Goal: Transaction & Acquisition: Purchase product/service

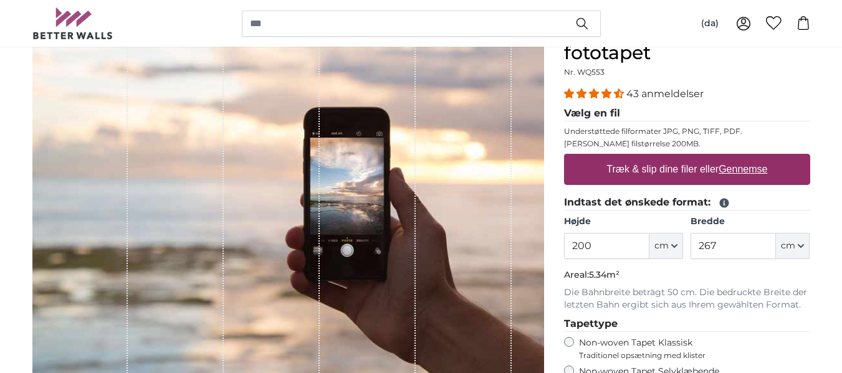
scroll to position [173, 0]
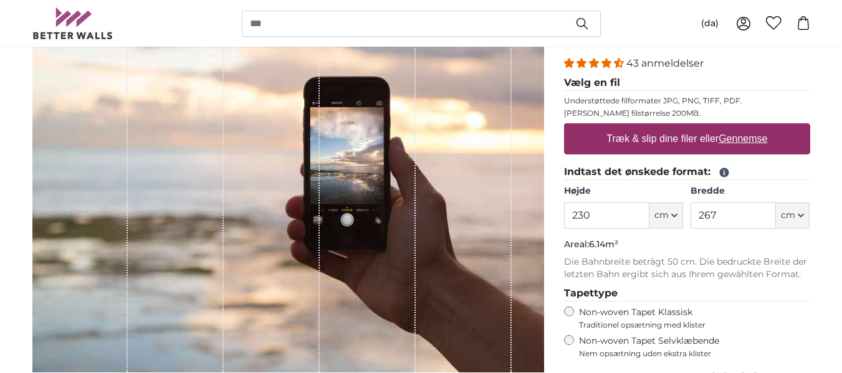
type input "230"
click at [716, 214] on input "267" at bounding box center [733, 216] width 85 height 26
type input "2"
type input "400"
click at [742, 292] on legend "Tapettype" at bounding box center [687, 294] width 246 height 16
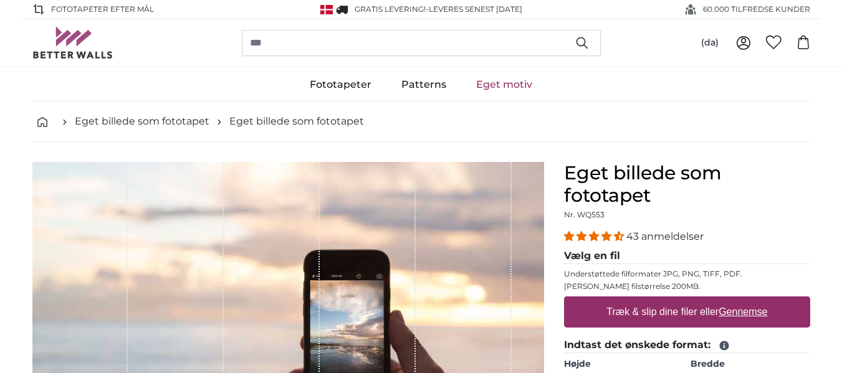
click at [78, 57] on img at bounding box center [72, 43] width 81 height 32
